Goal: Information Seeking & Learning: Learn about a topic

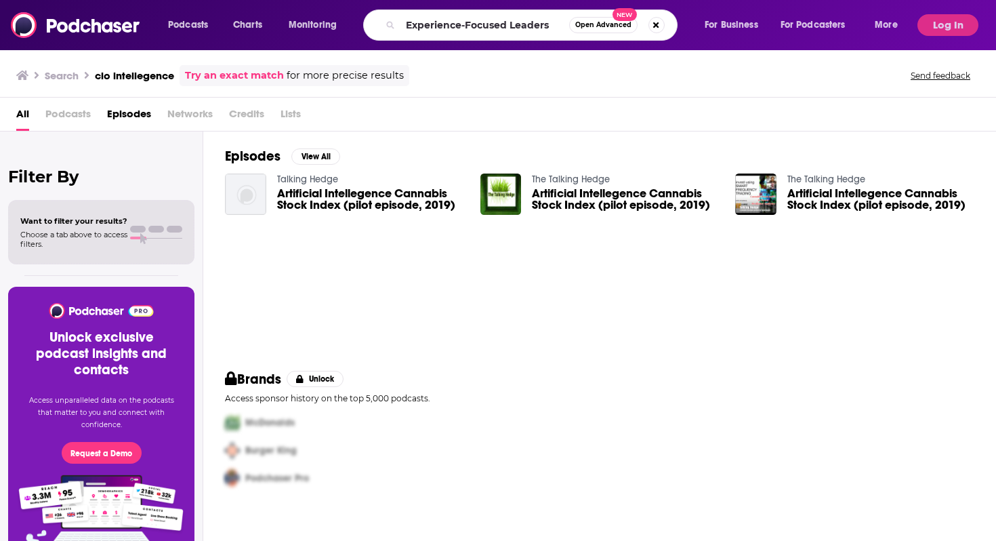
type input "Experience-Focused Leaders"
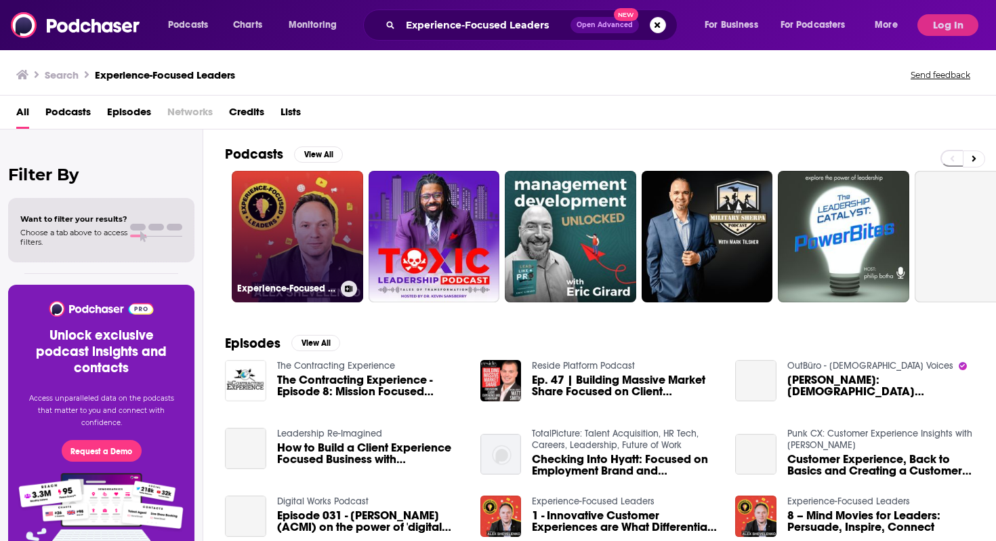
click at [268, 220] on link "Experience-Focused Leaders" at bounding box center [297, 236] width 131 height 131
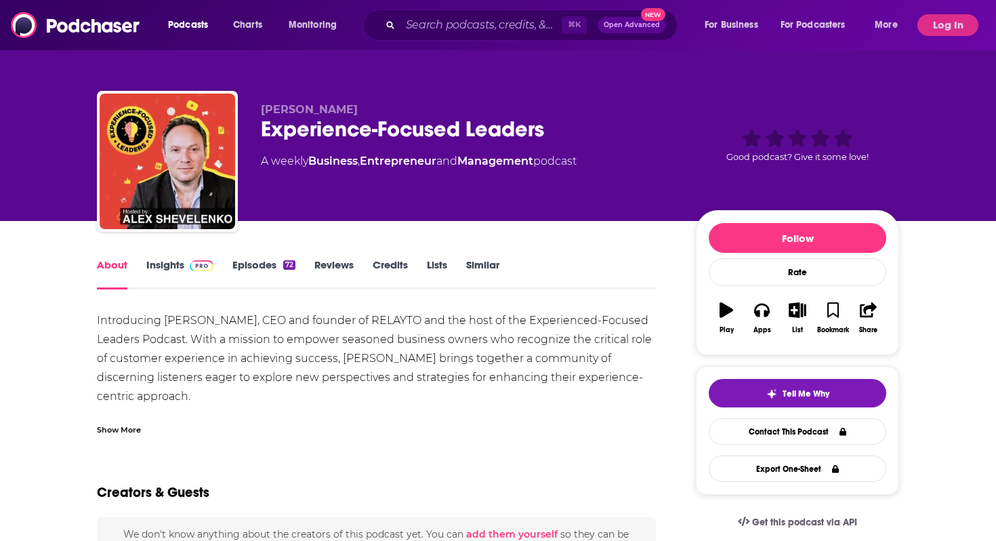
click at [162, 274] on link "Insights" at bounding box center [179, 273] width 67 height 31
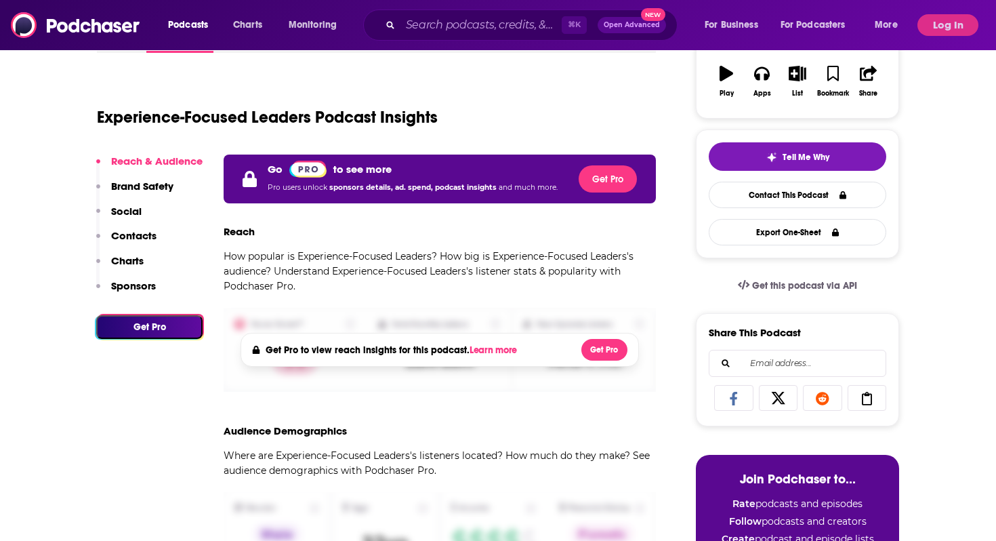
scroll to position [239, 0]
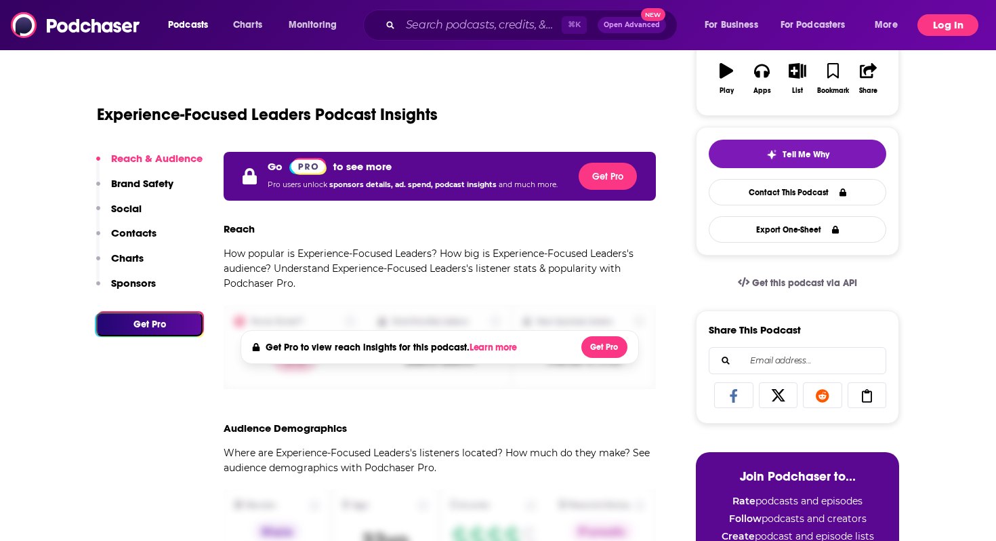
click at [959, 19] on button "Log In" at bounding box center [947, 25] width 61 height 22
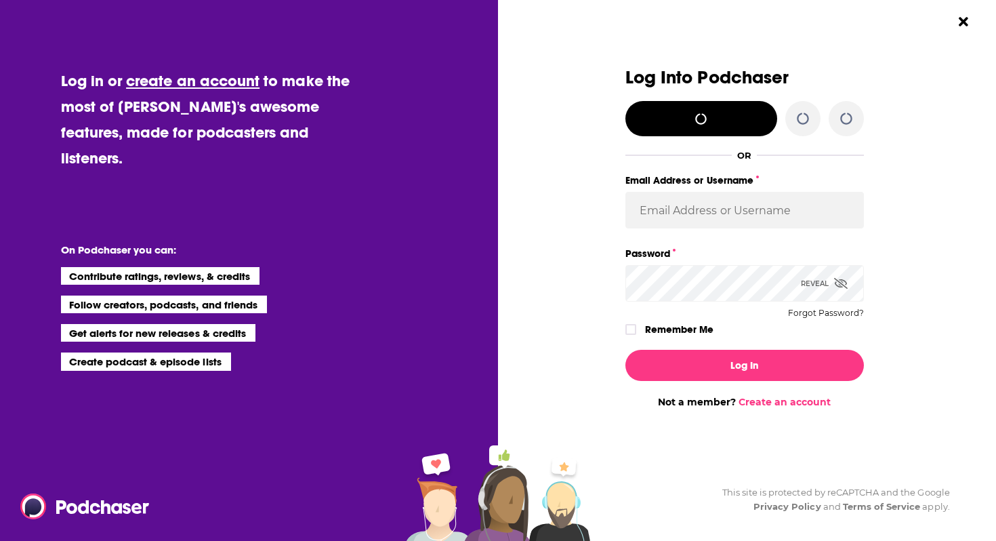
scroll to position [0, 0]
click at [687, 228] on input "Email Address or Username" at bounding box center [744, 210] width 238 height 37
type input "[EMAIL_ADDRESS][PERSON_NAME][DOMAIN_NAME]"
click at [625, 350] on button "Log In" at bounding box center [744, 365] width 238 height 31
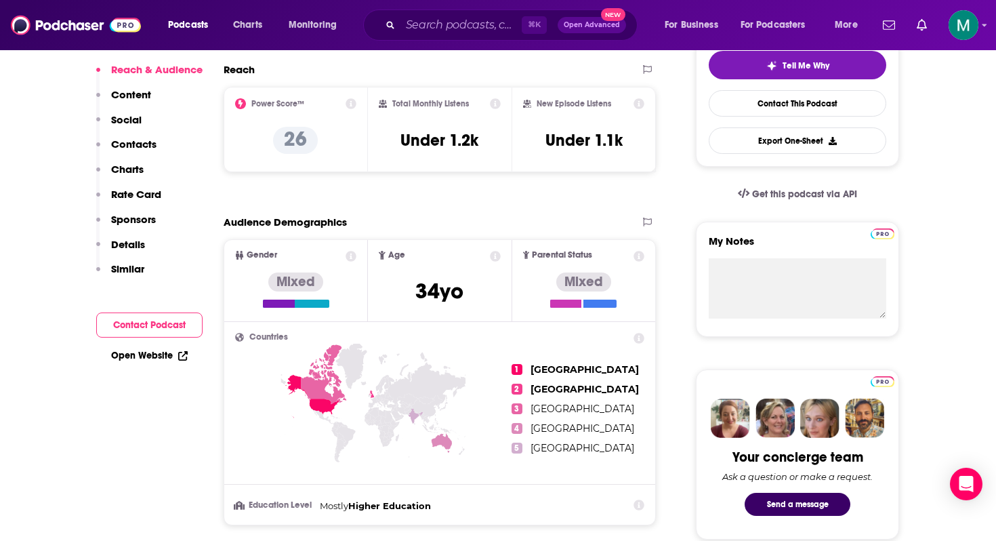
scroll to position [66, 0]
